Goal: Task Accomplishment & Management: Use online tool/utility

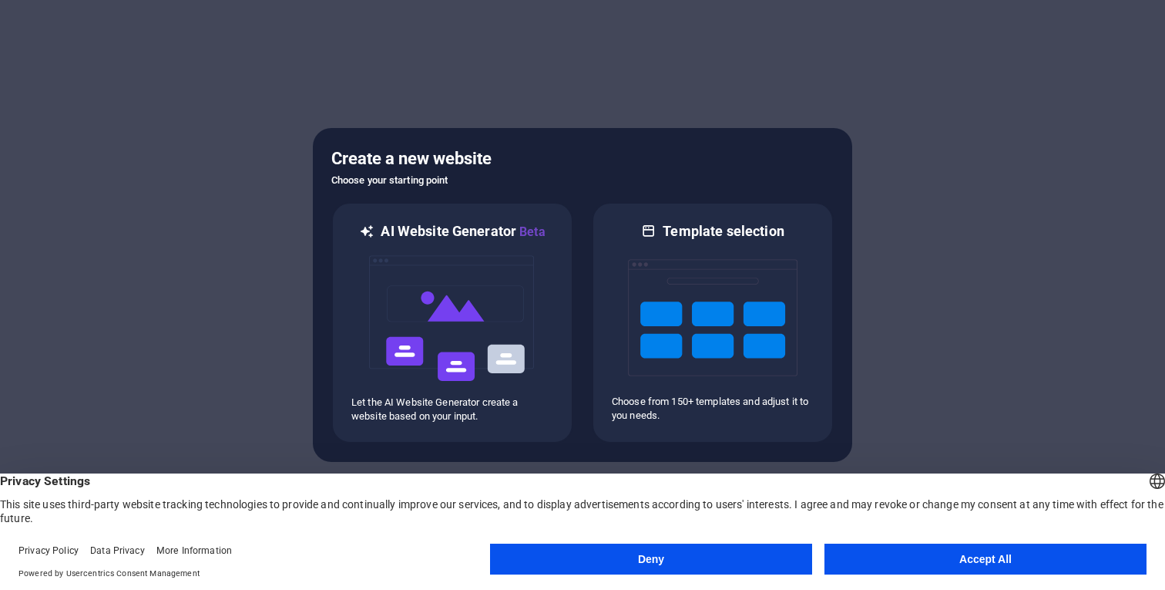
click at [1011, 553] on button "Accept All" at bounding box center [986, 558] width 322 height 31
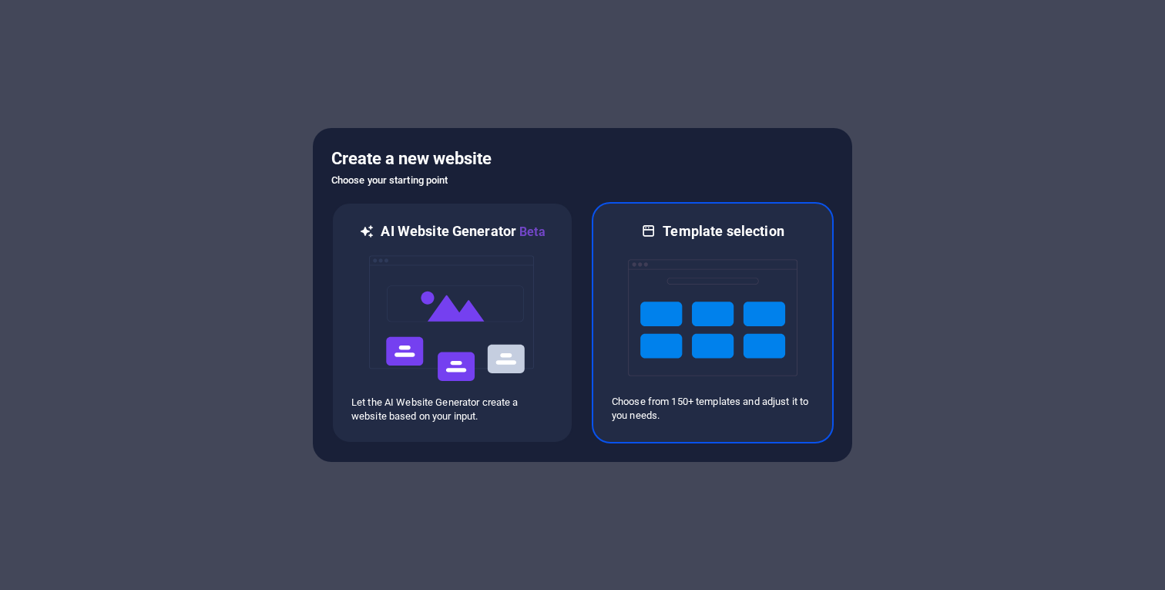
click at [778, 311] on img at bounding box center [713, 317] width 170 height 154
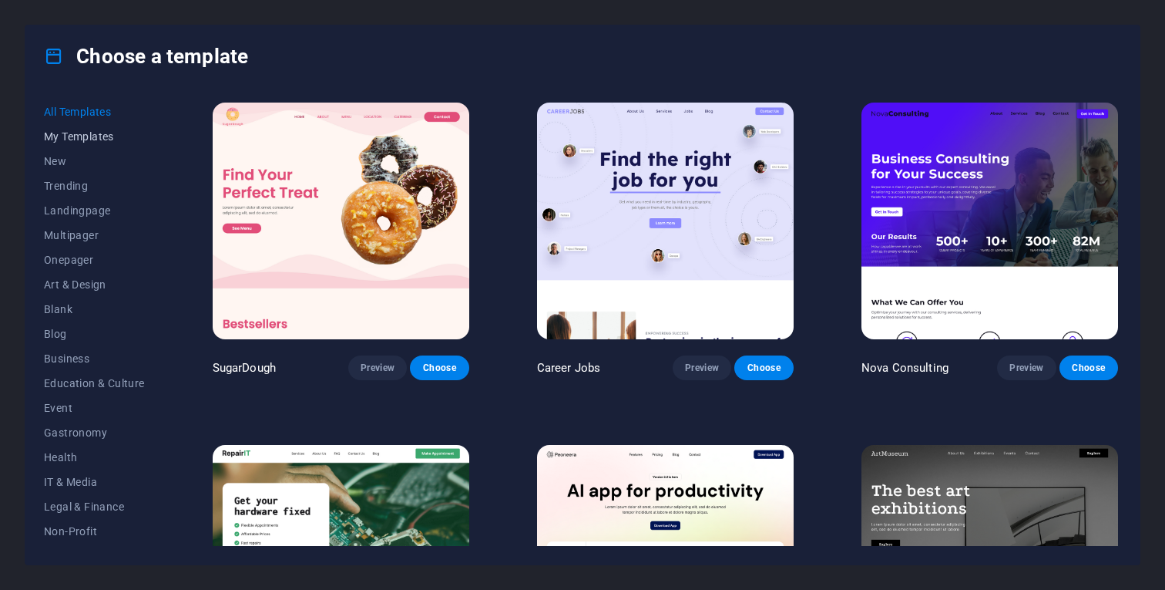
click at [94, 125] on button "My Templates" at bounding box center [94, 136] width 101 height 25
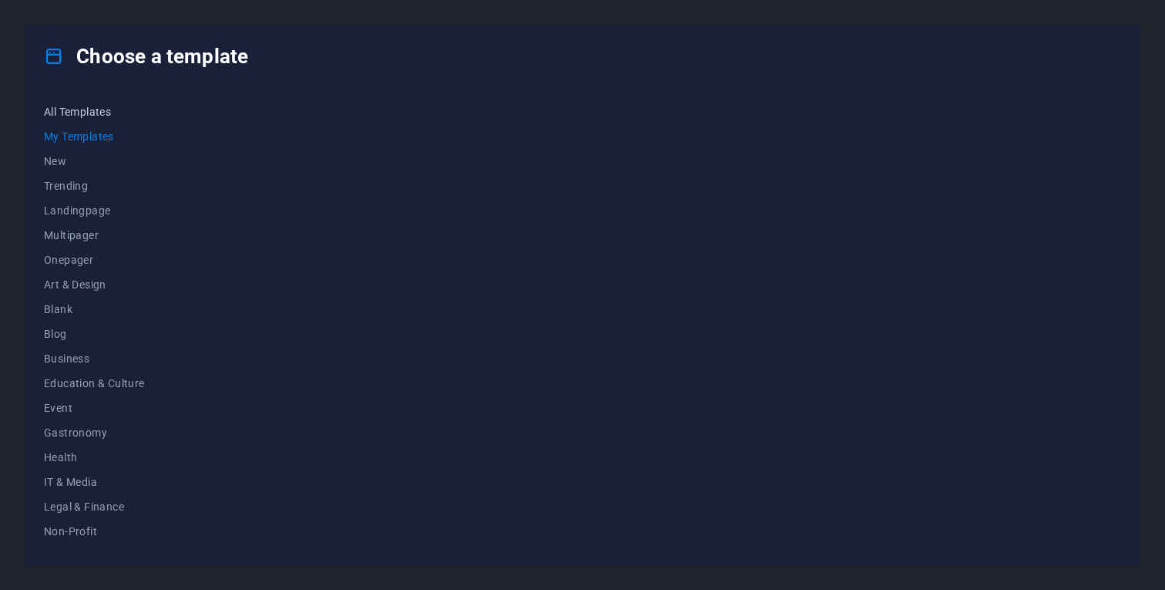
click at [99, 114] on span "All Templates" at bounding box center [94, 112] width 101 height 12
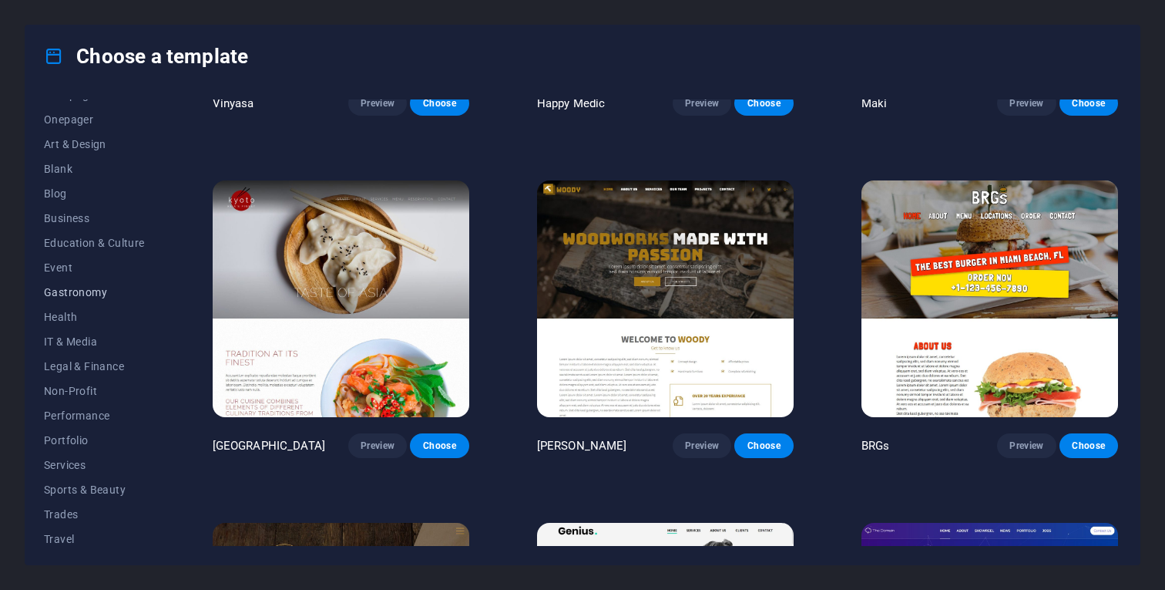
scroll to position [169, 0]
click at [81, 404] on button "Portfolio" at bounding box center [94, 411] width 101 height 25
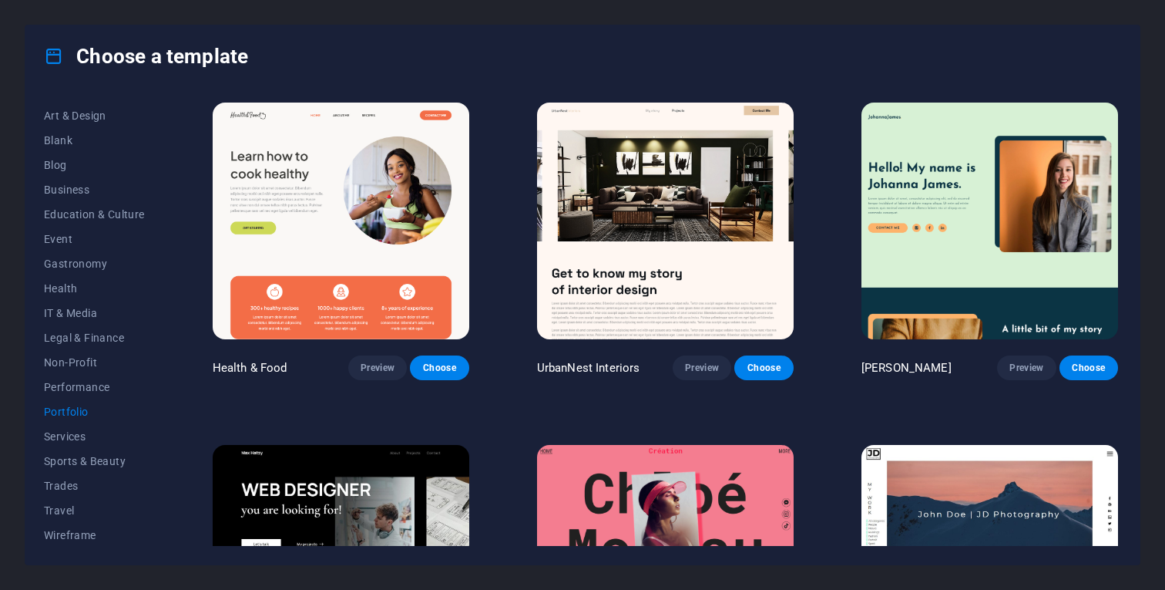
scroll to position [512, 0]
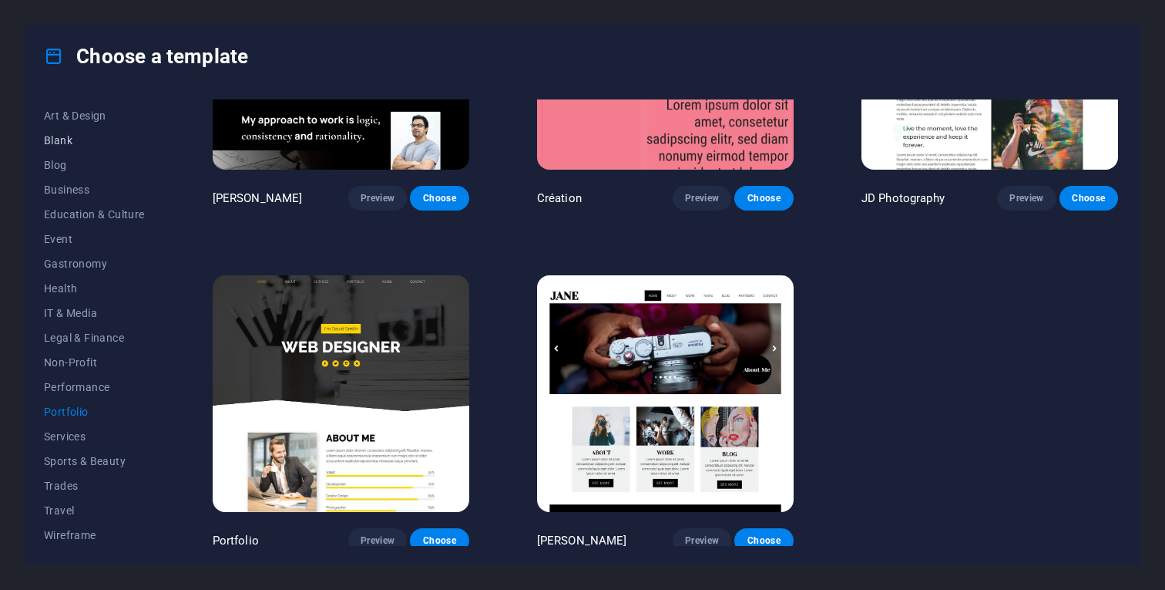
click at [86, 139] on span "Blank" at bounding box center [94, 140] width 101 height 12
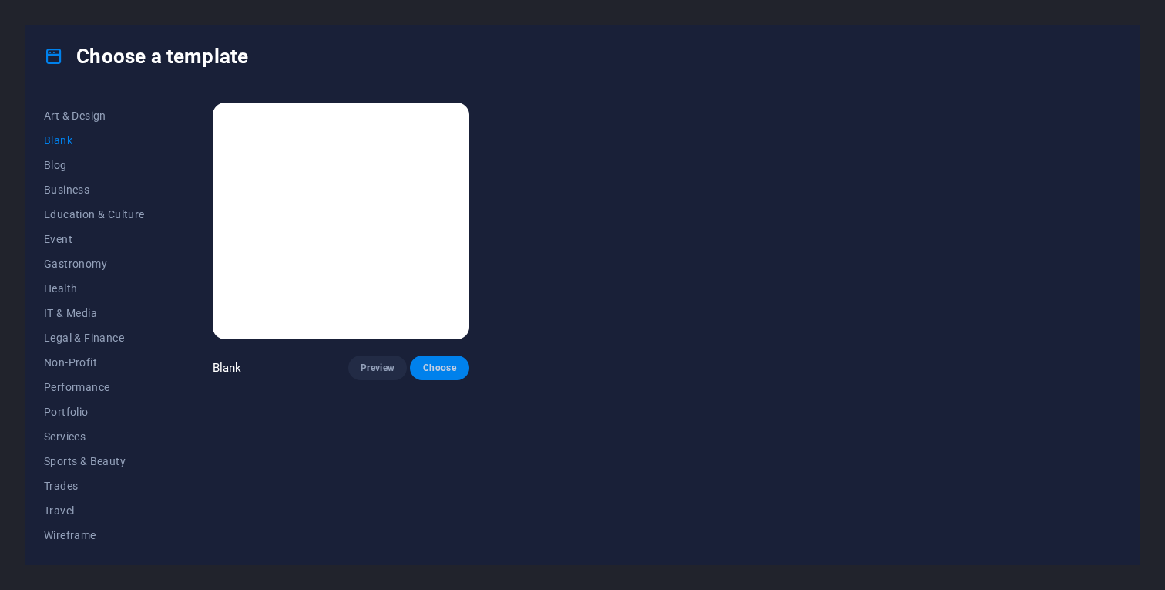
click at [446, 355] on button "Choose" at bounding box center [439, 367] width 59 height 25
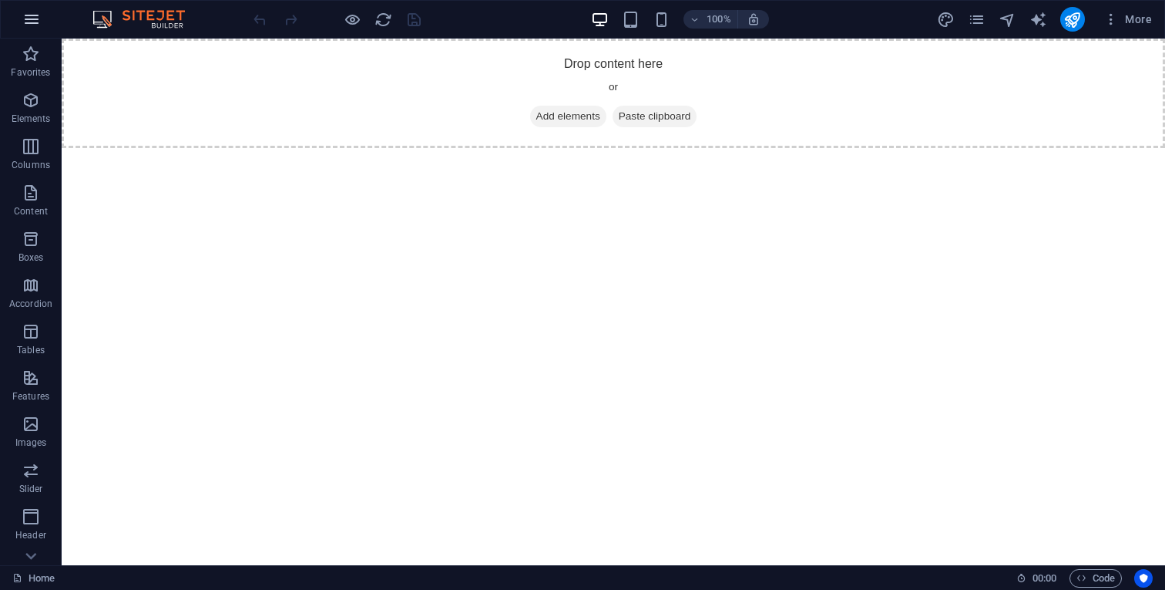
click at [33, 17] on icon "button" at bounding box center [31, 19] width 18 height 18
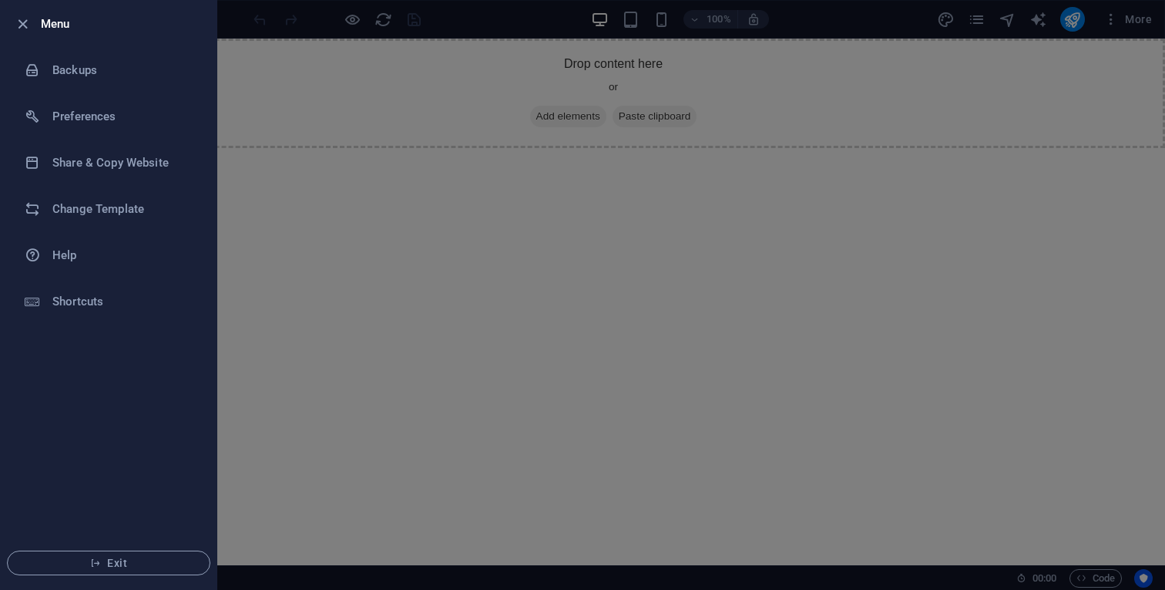
click at [500, 287] on div at bounding box center [582, 295] width 1165 height 590
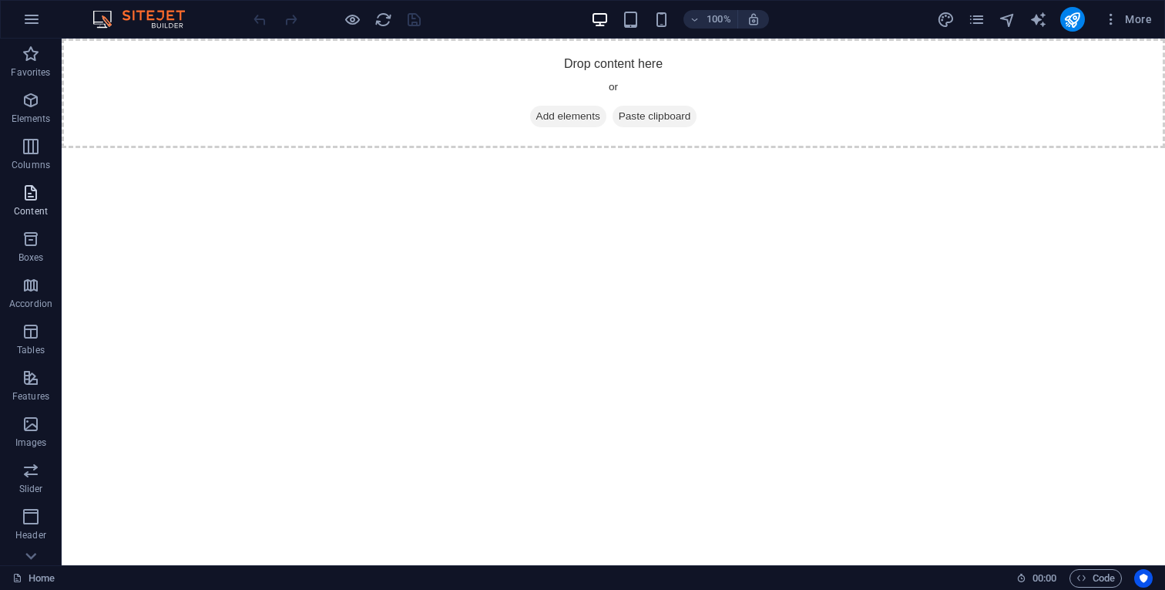
click at [34, 190] on icon "button" at bounding box center [31, 192] width 18 height 18
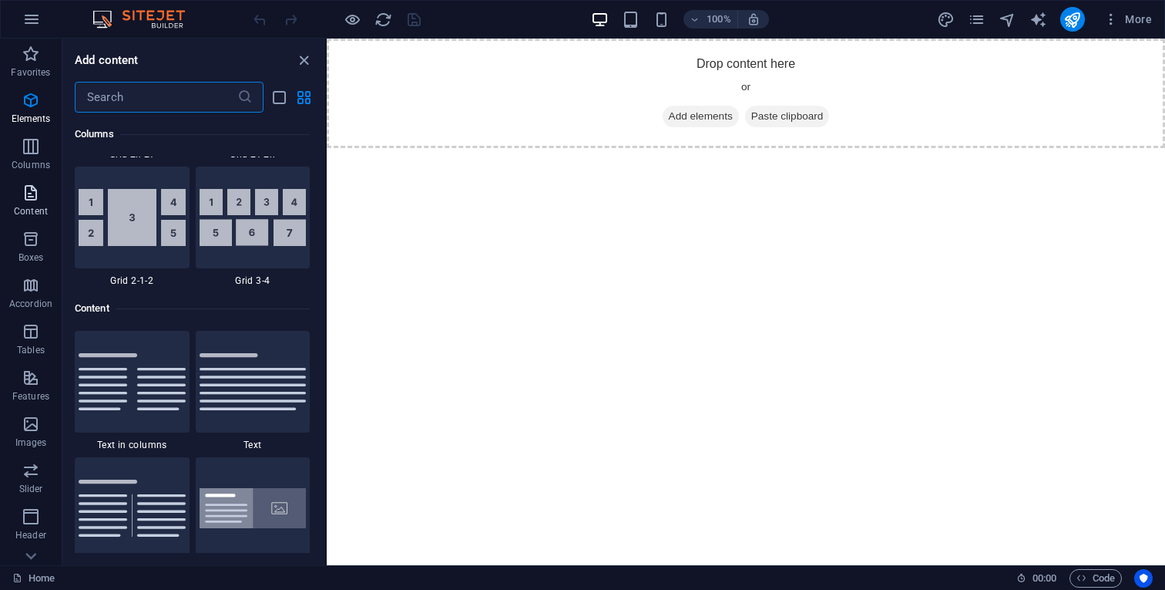
scroll to position [2697, 0]
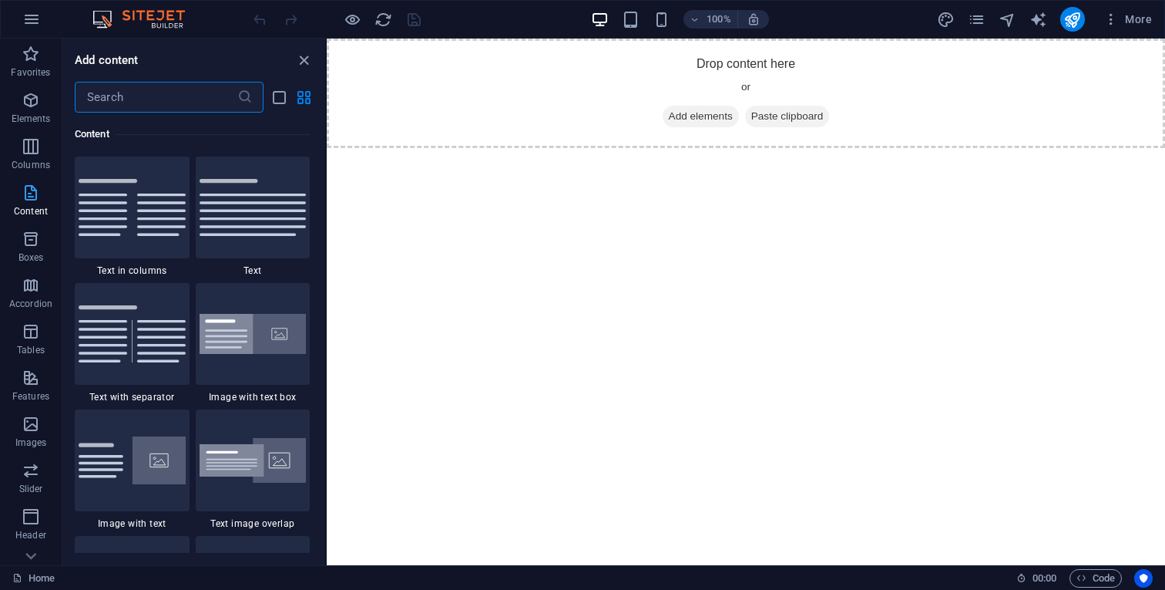
click at [34, 190] on icon "button" at bounding box center [31, 192] width 18 height 18
click at [41, 67] on p "Favorites" at bounding box center [30, 72] width 39 height 12
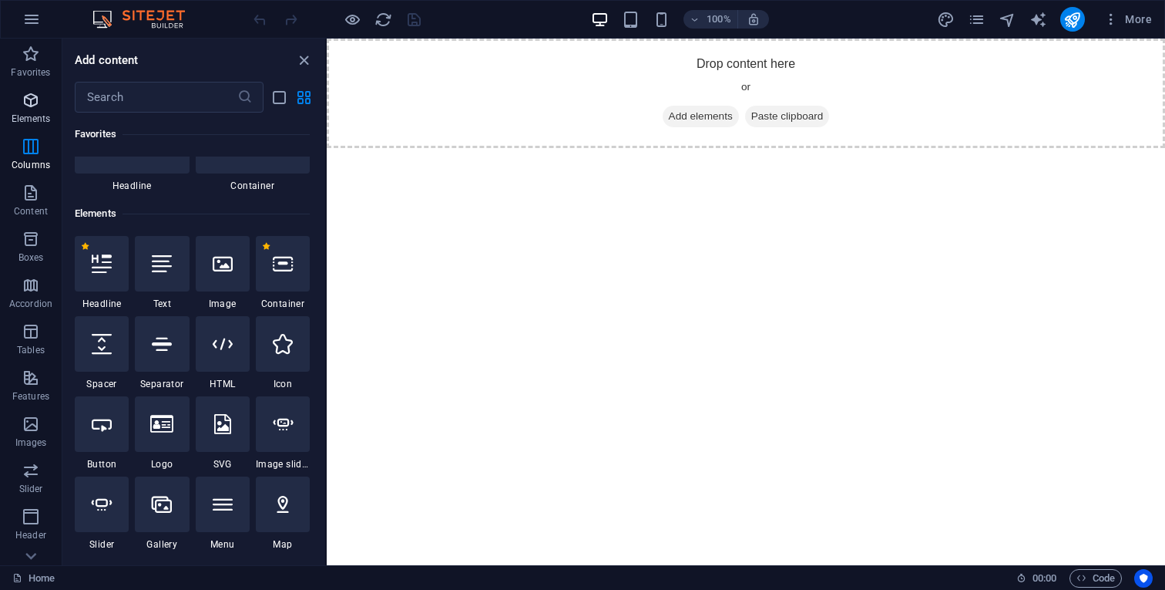
scroll to position [0, 0]
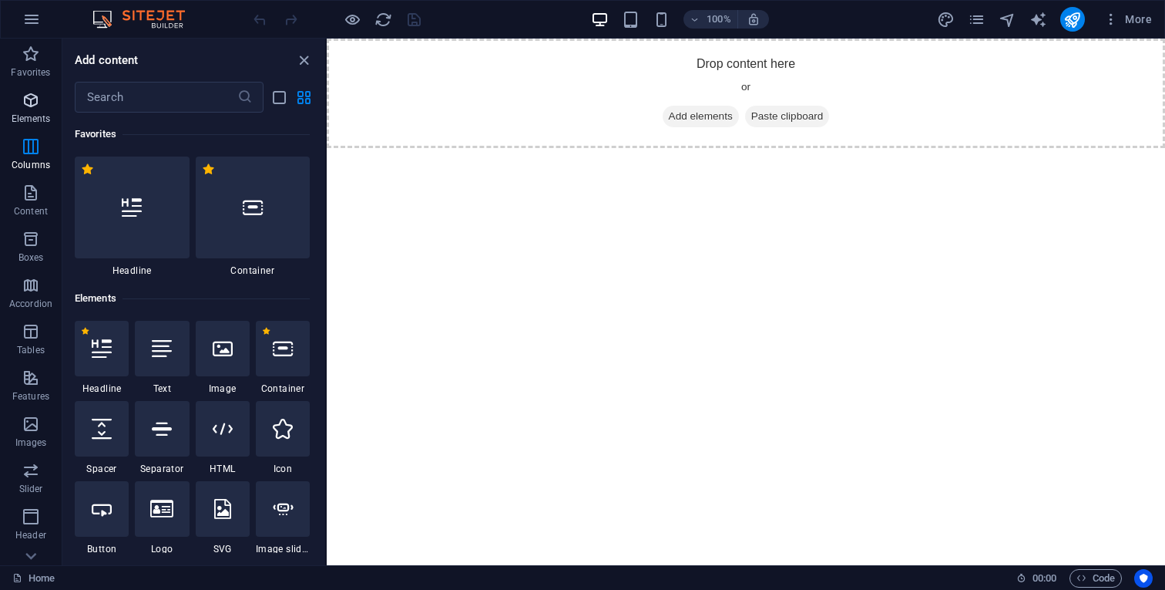
click at [35, 115] on p "Elements" at bounding box center [31, 119] width 39 height 12
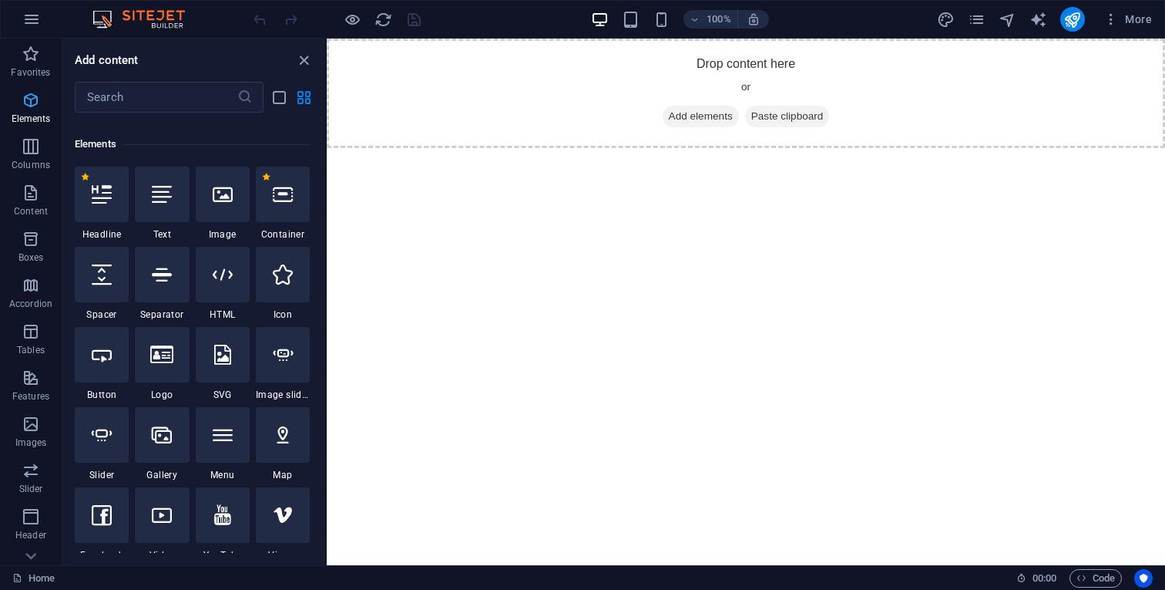
scroll to position [164, 0]
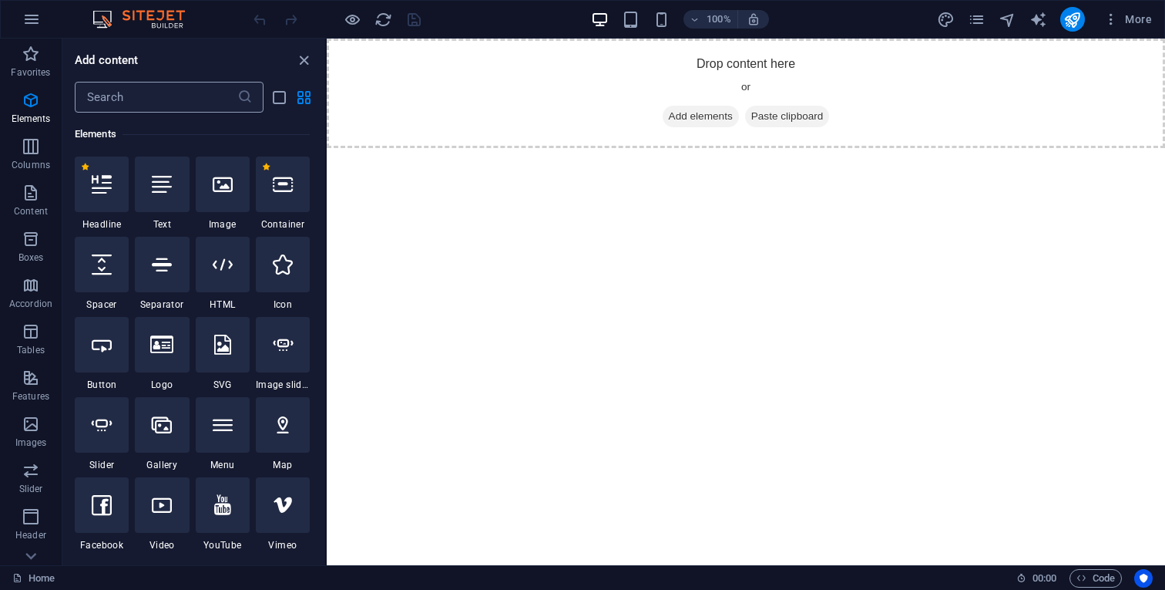
click at [136, 94] on input "text" at bounding box center [156, 97] width 163 height 31
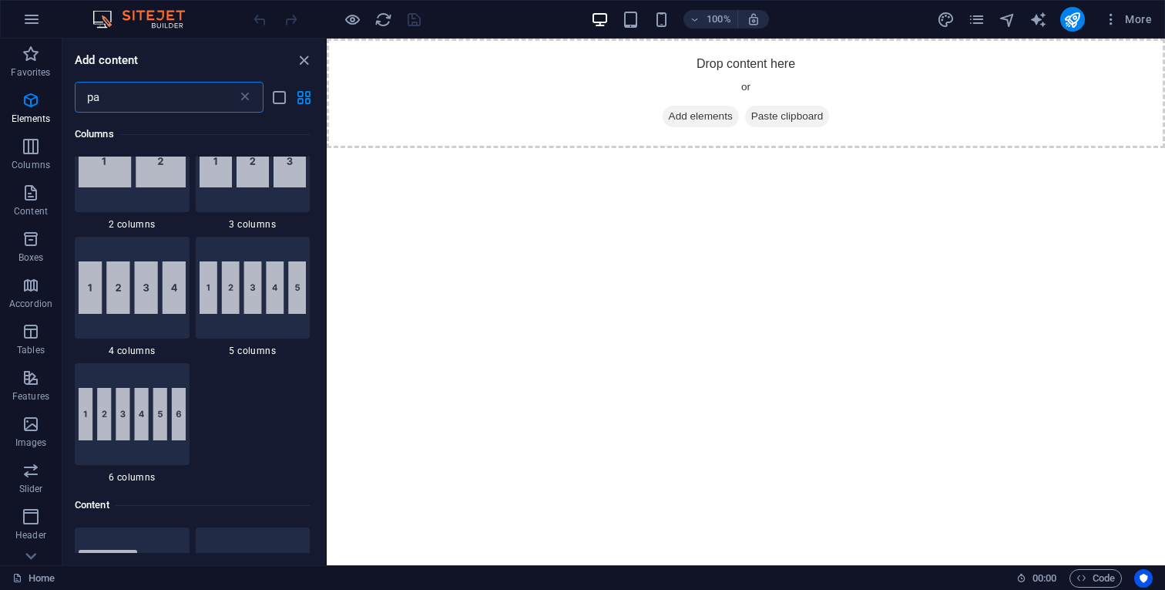
scroll to position [0, 0]
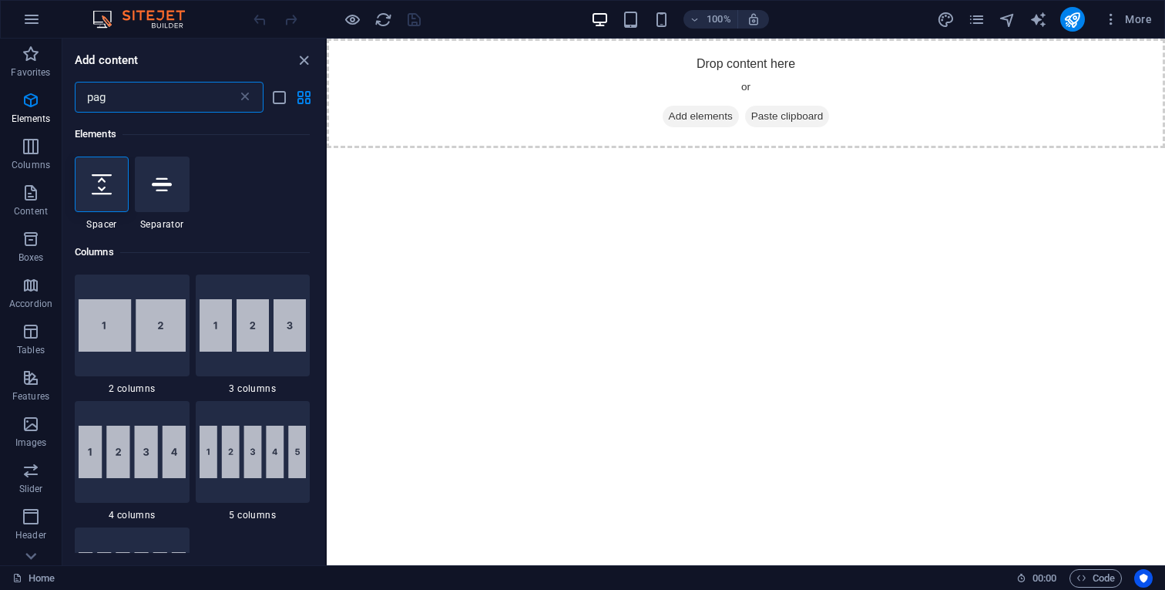
type input "page"
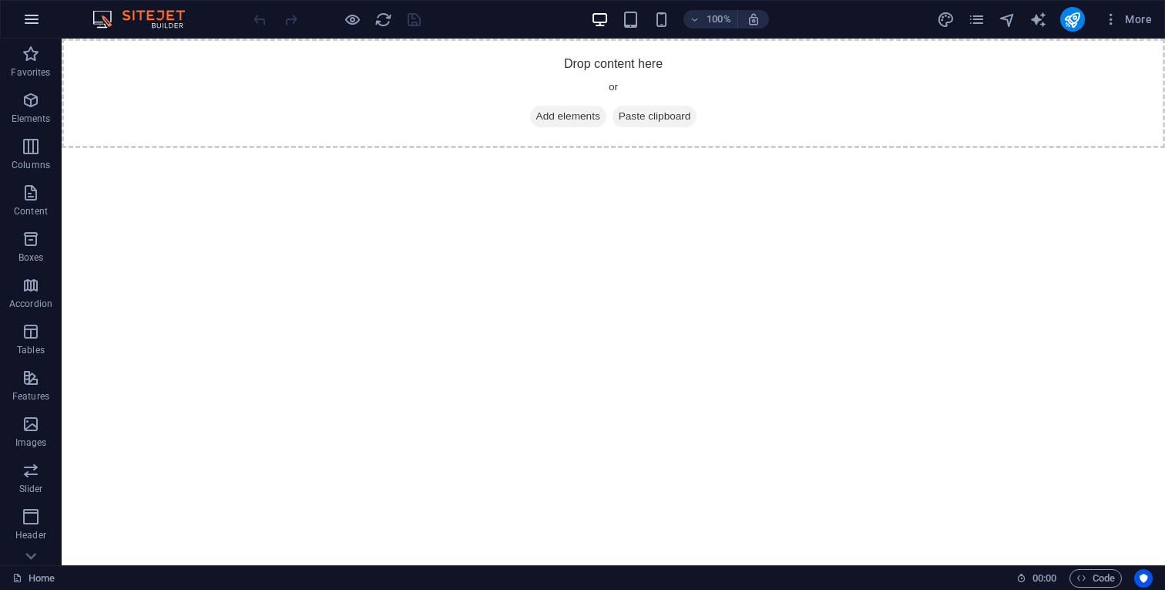
click at [39, 5] on button "button" at bounding box center [31, 19] width 37 height 37
click at [1123, 16] on span "More" at bounding box center [1128, 19] width 49 height 15
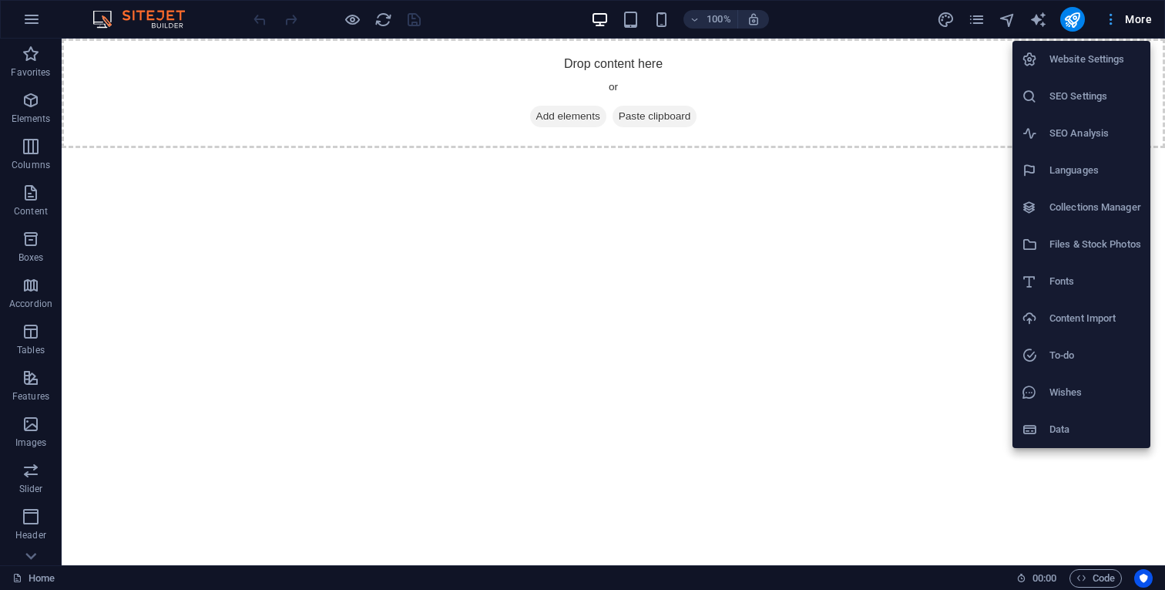
click at [1123, 16] on div at bounding box center [582, 295] width 1165 height 590
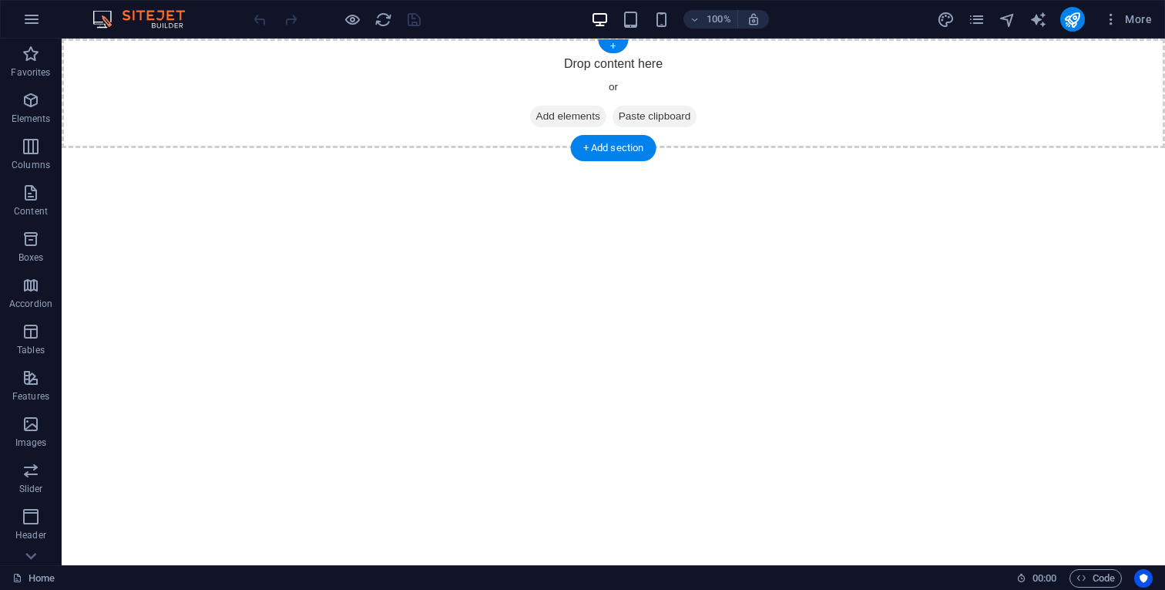
click at [567, 112] on span "Add elements" at bounding box center [568, 117] width 76 height 22
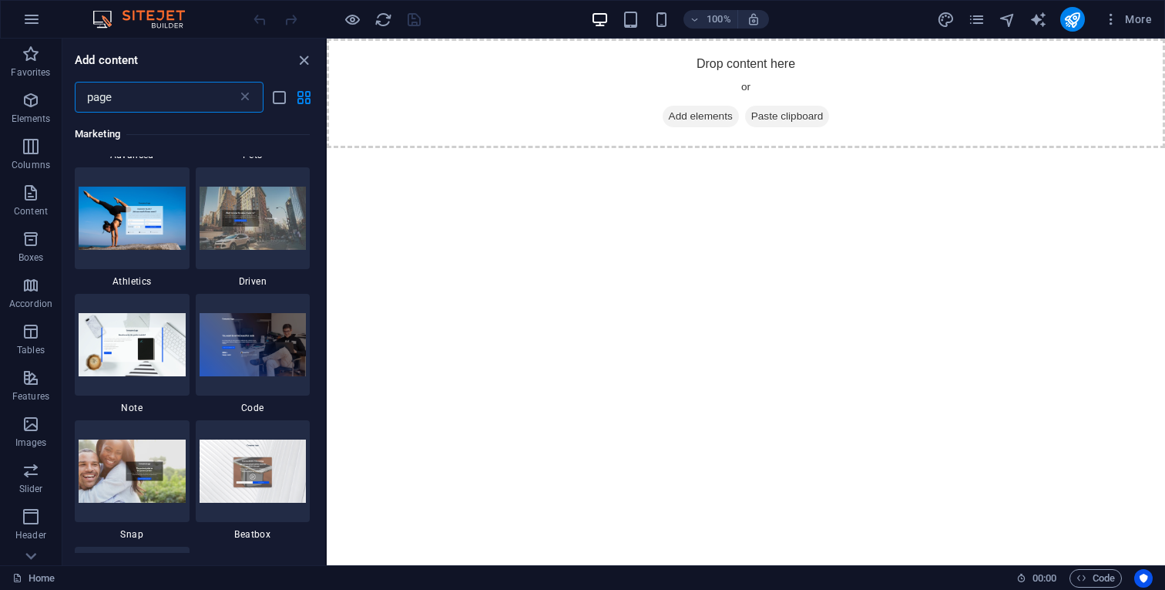
scroll to position [238, 0]
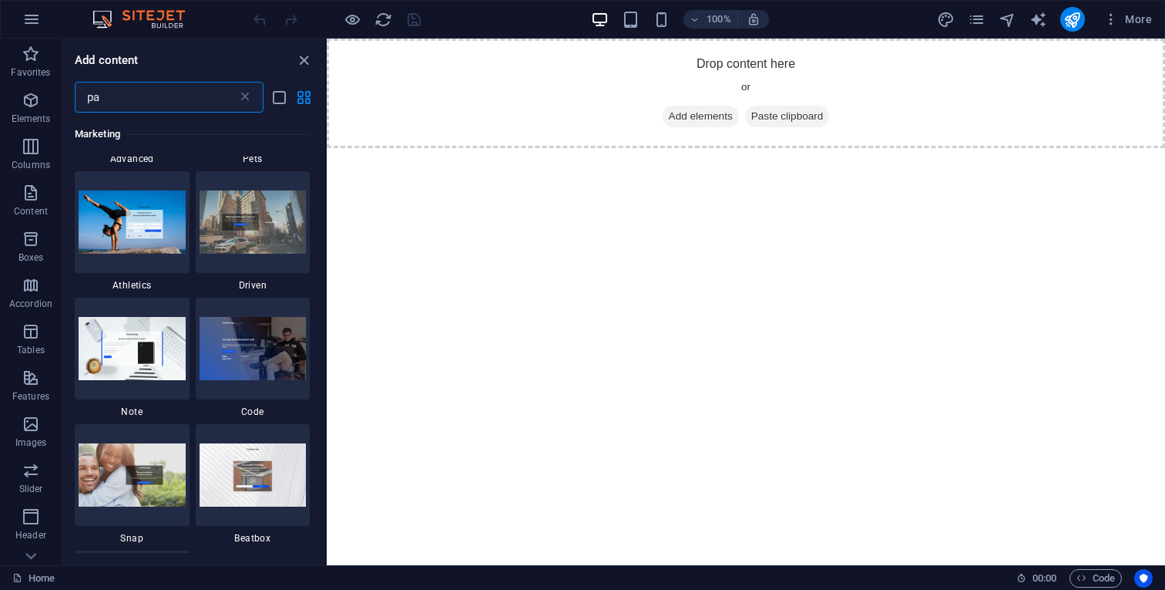
type input "p"
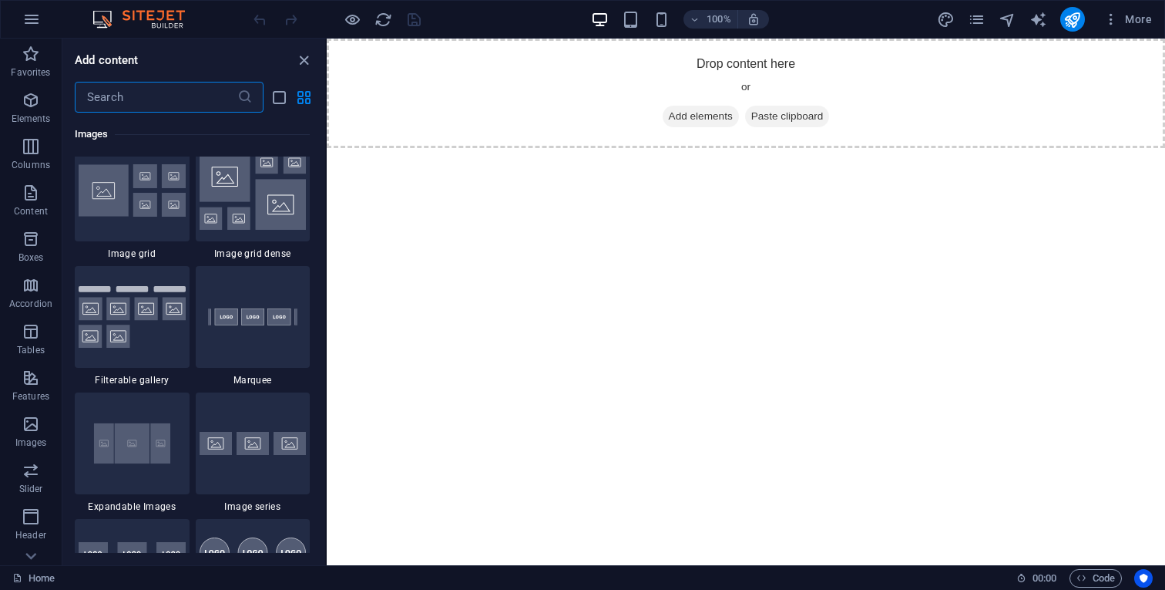
scroll to position [0, 0]
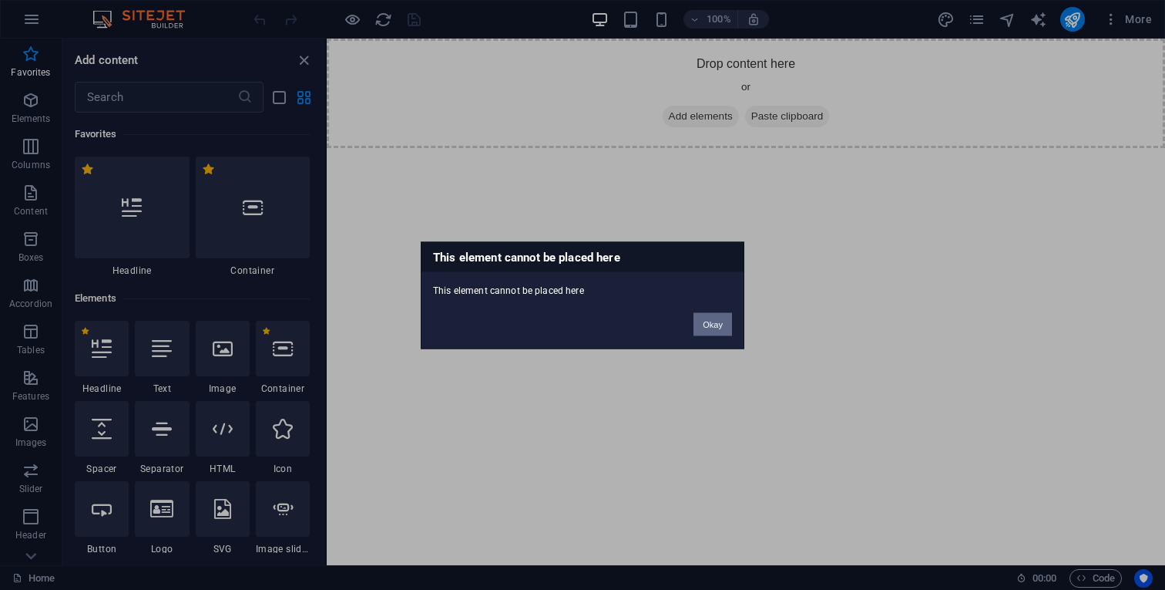
click at [715, 326] on button "Okay" at bounding box center [713, 323] width 39 height 23
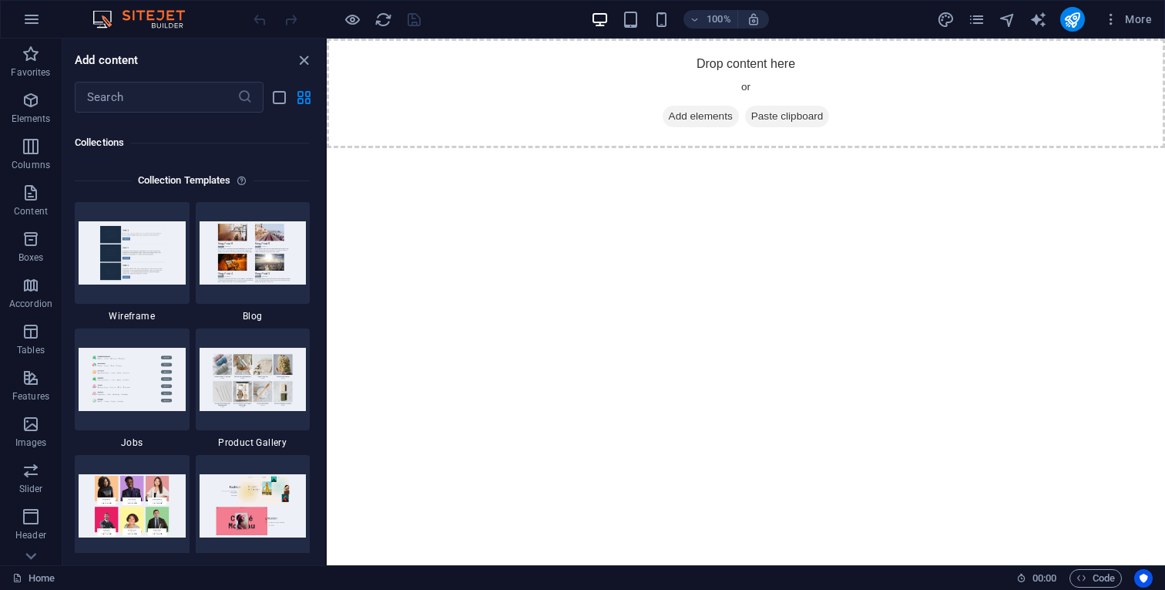
scroll to position [14114, 0]
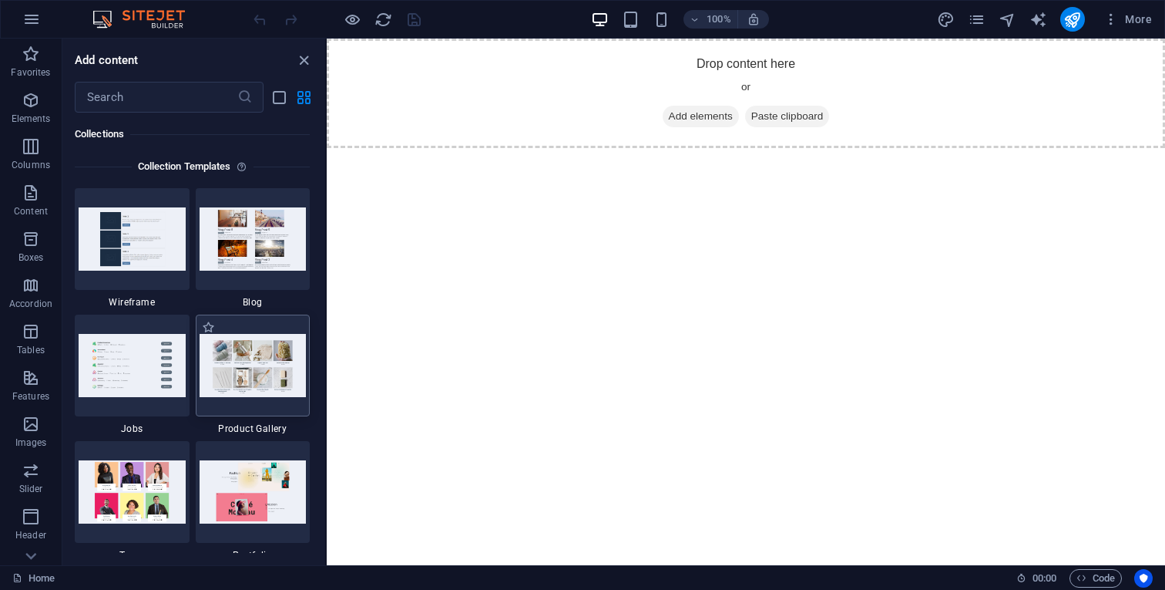
click at [295, 405] on div at bounding box center [253, 365] width 115 height 102
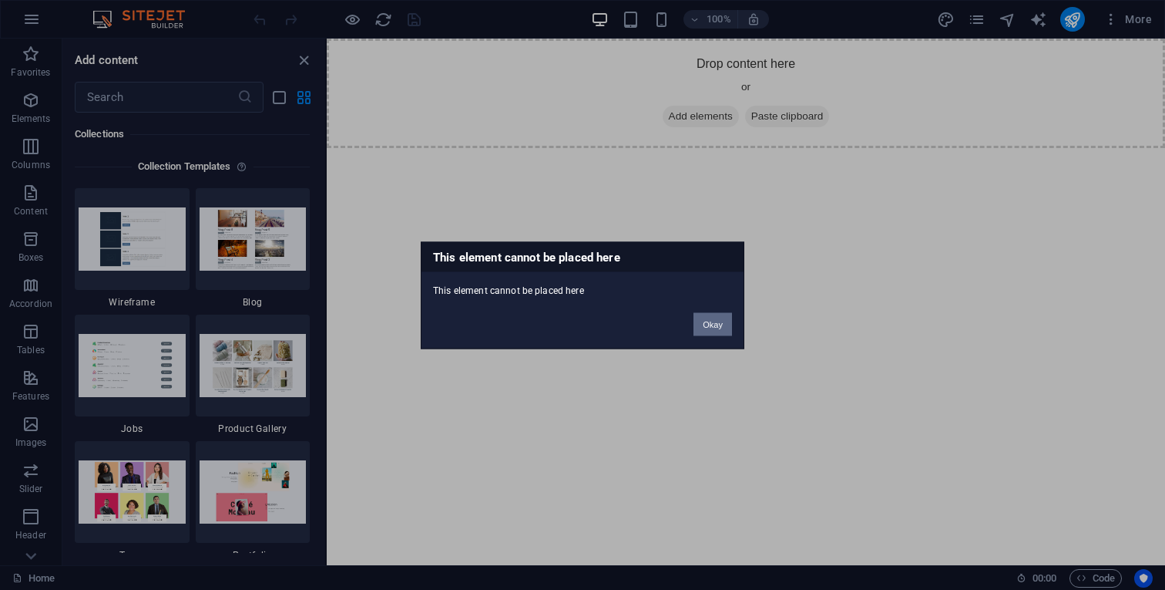
click at [731, 325] on button "Okay" at bounding box center [713, 323] width 39 height 23
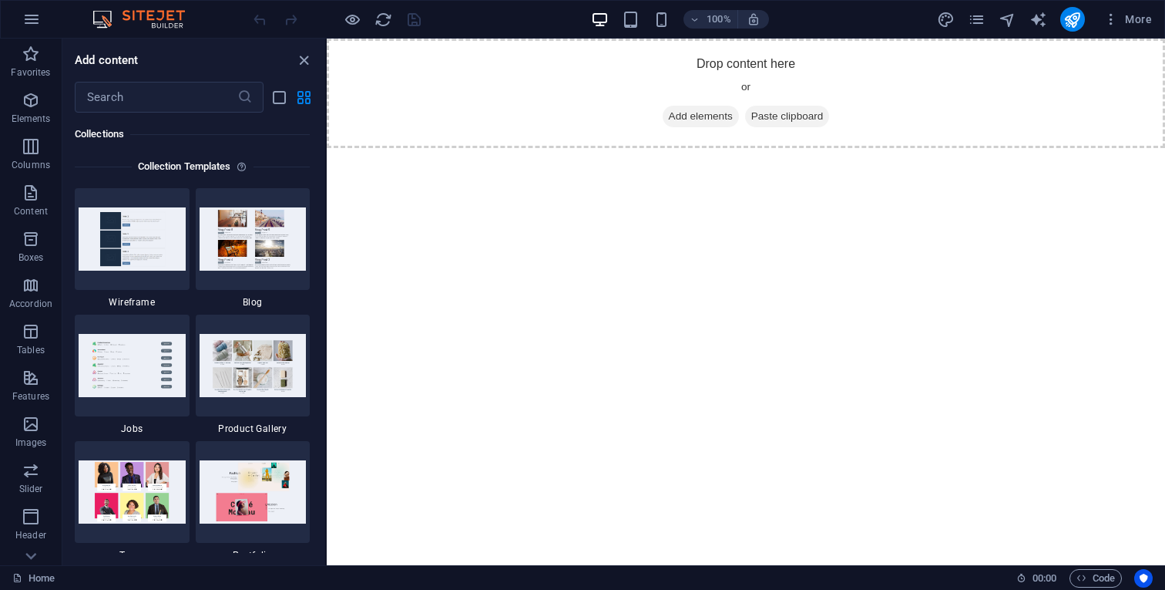
click at [331, 148] on html "Skip to main content Drop content here or Add elements Paste clipboard" at bounding box center [746, 93] width 839 height 109
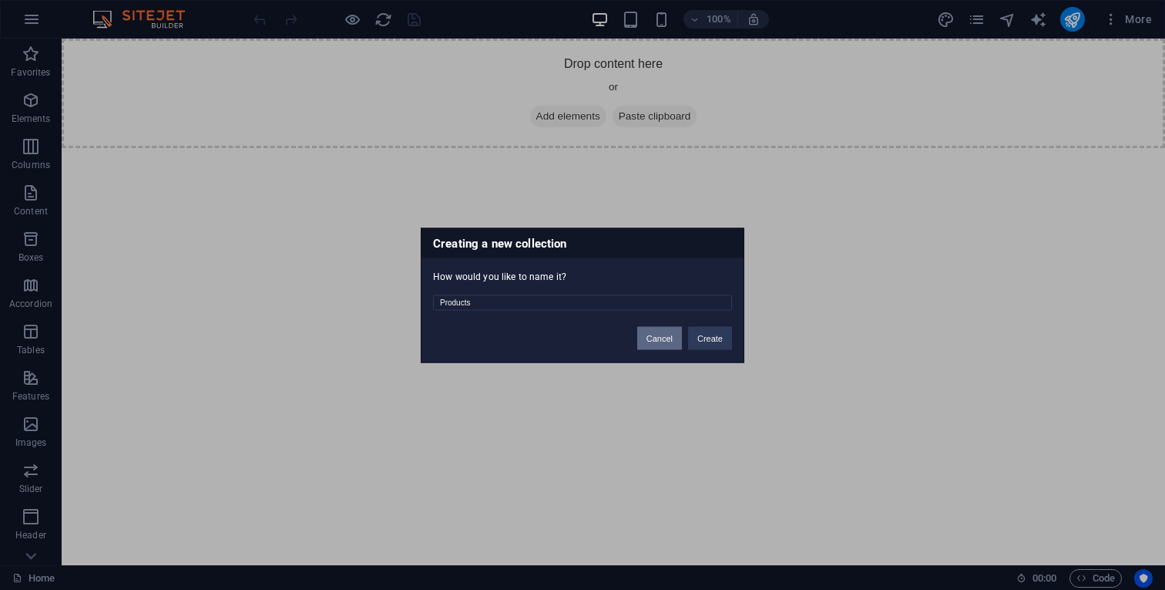
drag, startPoint x: 658, startPoint y: 346, endPoint x: 755, endPoint y: 314, distance: 101.4
click at [755, 314] on div "Creating a new collection How would you like to name it? Products Cancel Create" at bounding box center [582, 295] width 1165 height 590
click at [722, 335] on button "Create" at bounding box center [710, 337] width 44 height 23
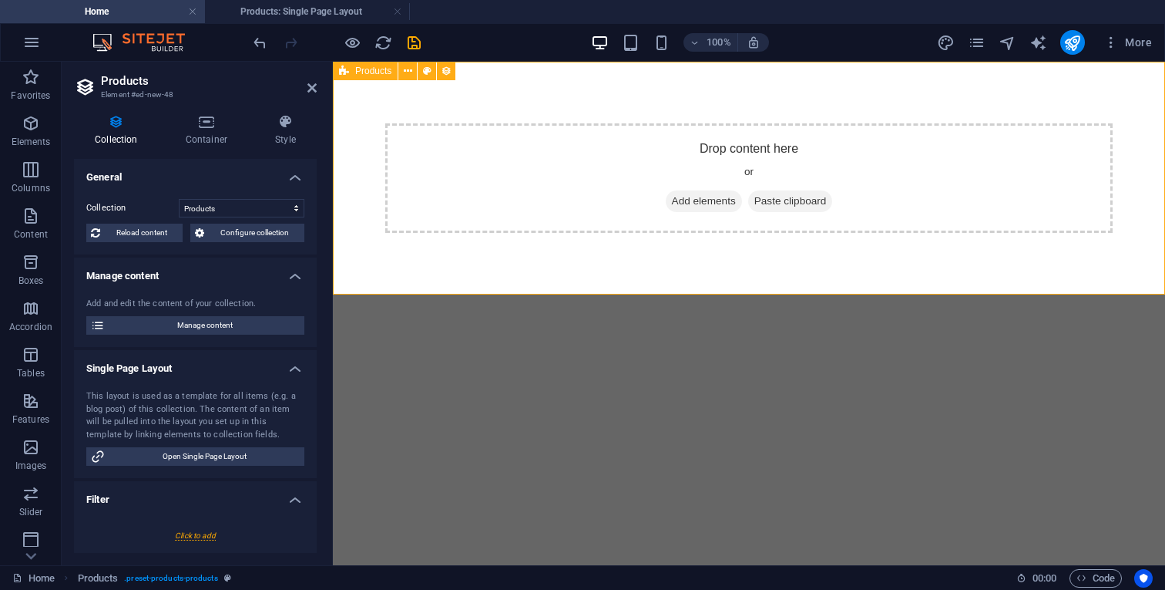
scroll to position [0, 0]
select select "createdAt_DESC"
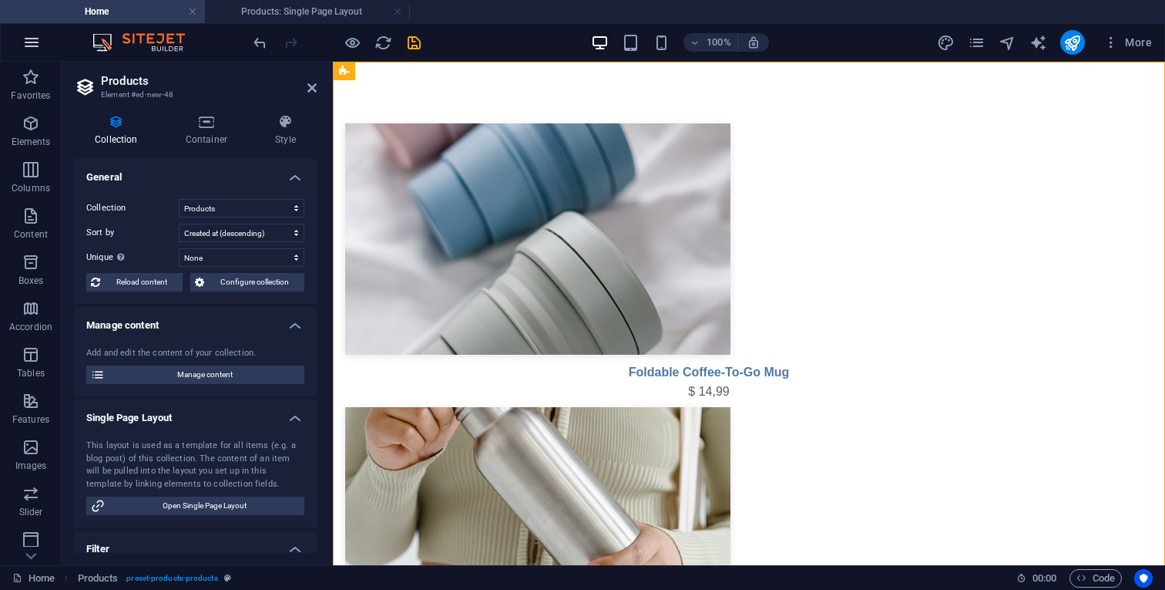
click at [31, 50] on icon "button" at bounding box center [31, 42] width 18 height 18
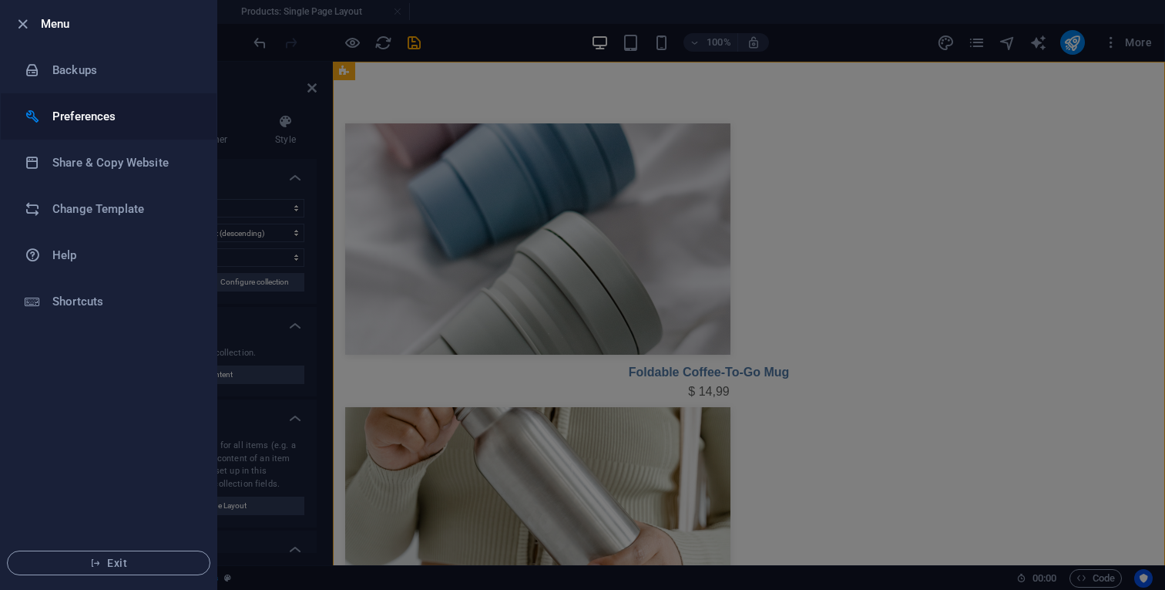
click at [85, 108] on h6 "Preferences" at bounding box center [123, 116] width 143 height 18
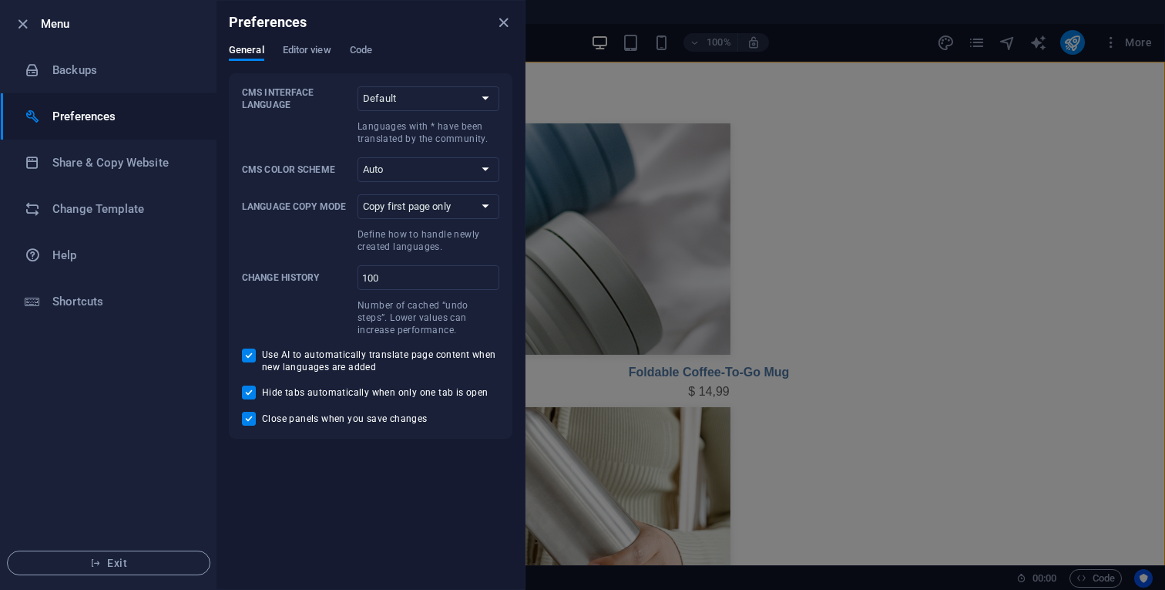
click at [378, 42] on div "Preferences" at bounding box center [371, 22] width 308 height 43
click at [371, 48] on span "Code" at bounding box center [361, 52] width 22 height 22
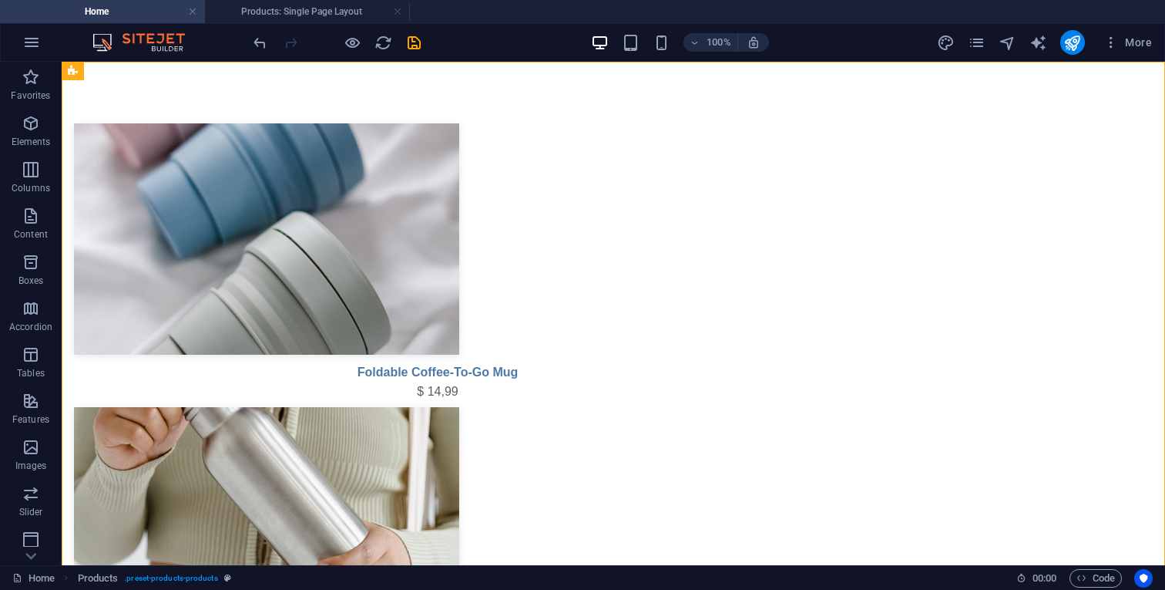
click at [1159, 47] on div "100% More" at bounding box center [583, 42] width 1164 height 37
click at [1136, 42] on span "More" at bounding box center [1128, 42] width 49 height 15
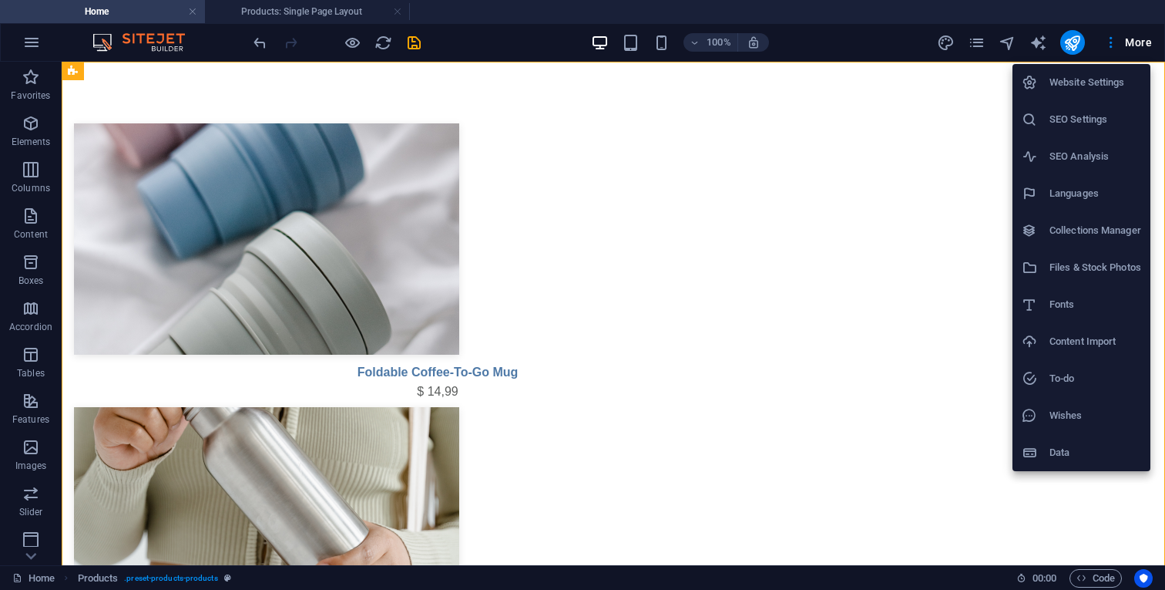
click at [1085, 88] on h6 "Website Settings" at bounding box center [1096, 82] width 92 height 18
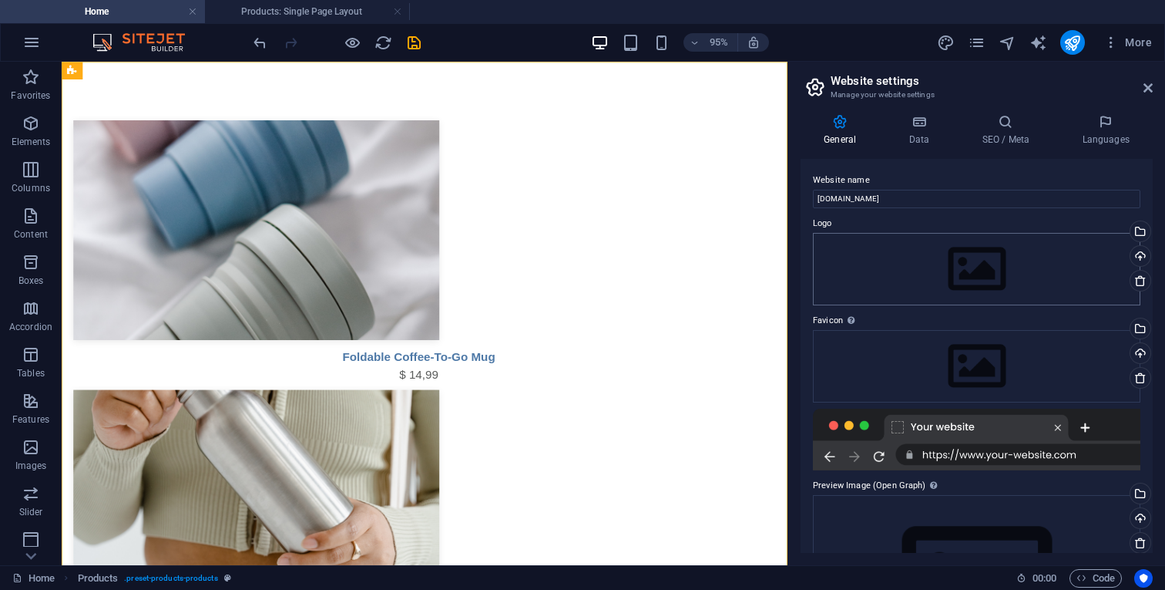
scroll to position [131, 0]
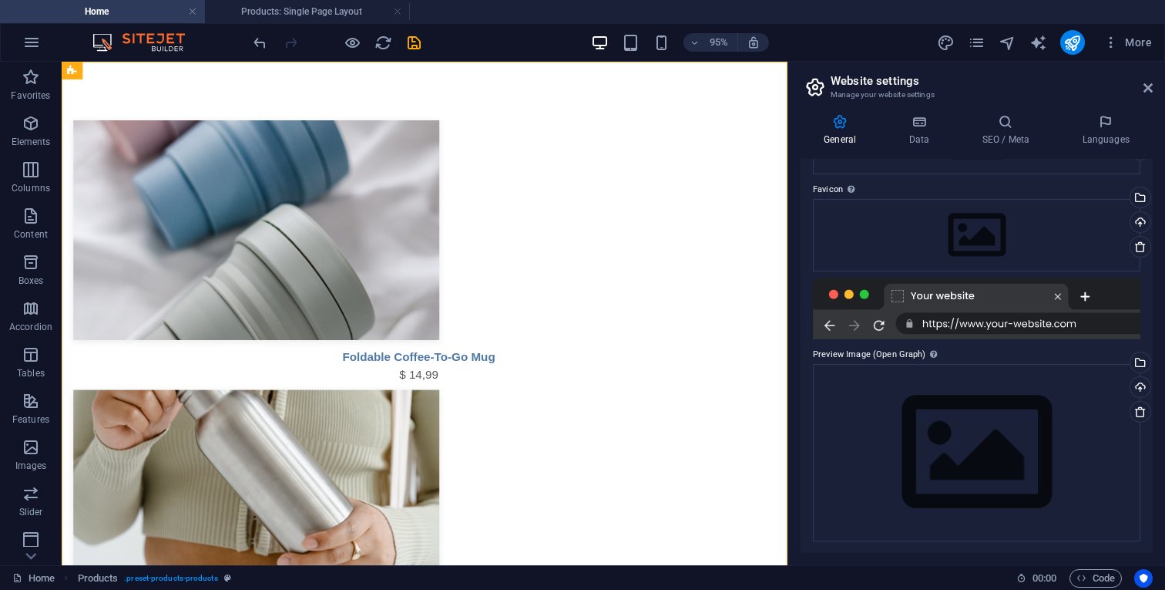
click at [135, 49] on img at bounding box center [147, 42] width 116 height 18
click at [173, 52] on div "95% More" at bounding box center [583, 42] width 1164 height 37
